Goal: Manage account settings

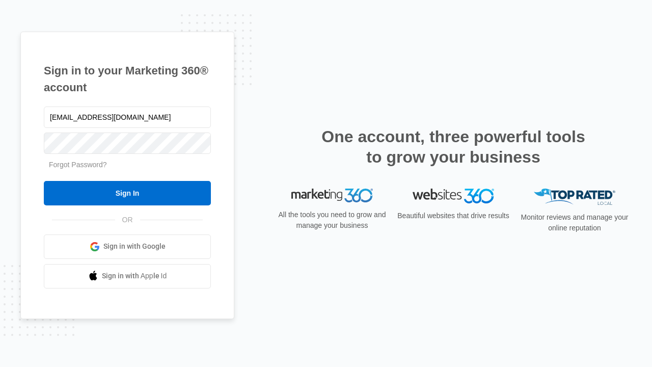
type input "[EMAIL_ADDRESS][DOMAIN_NAME]"
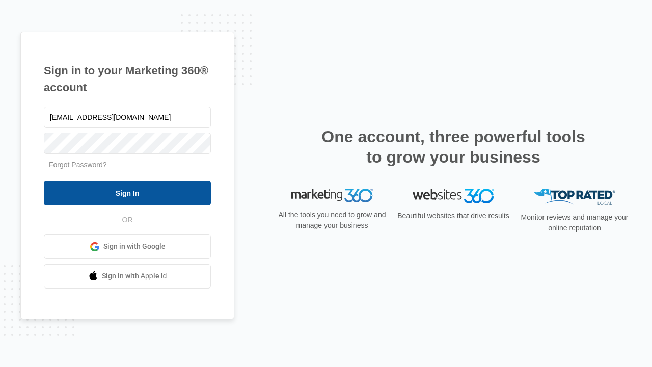
click at [127, 193] on input "Sign In" at bounding box center [127, 193] width 167 height 24
